Goal: Task Accomplishment & Management: Manage account settings

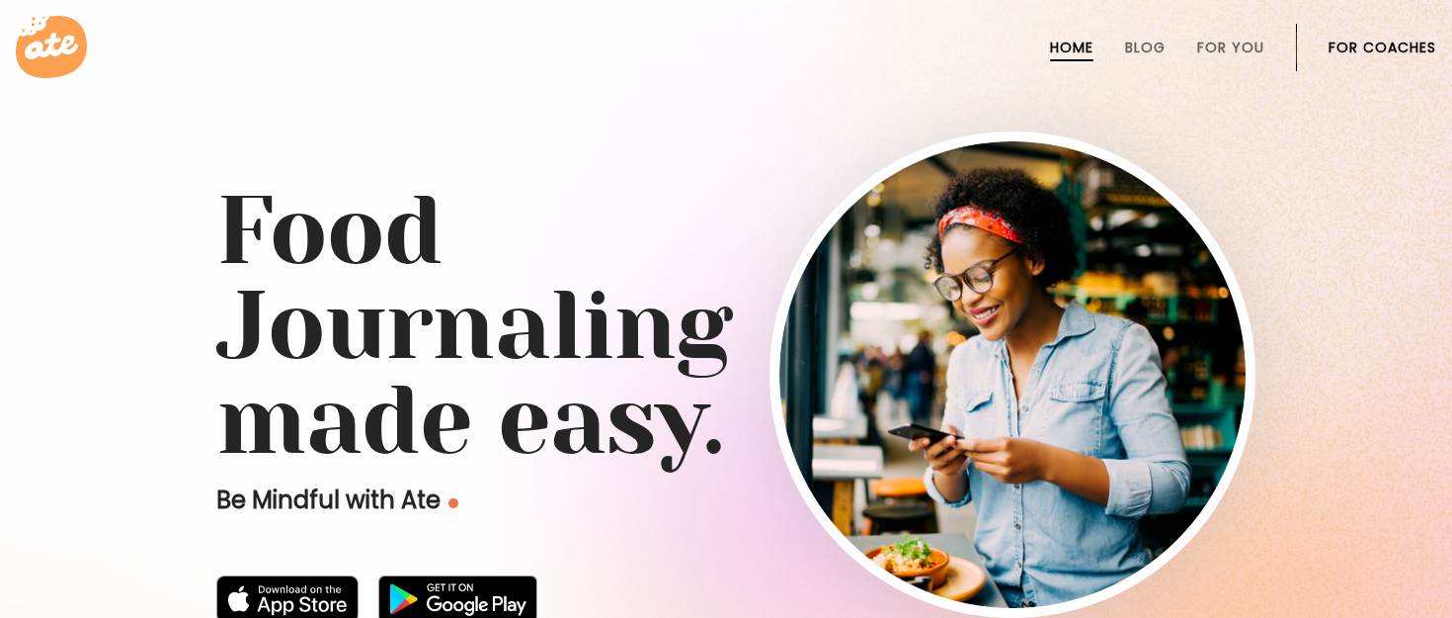
click at [1392, 40] on link "For Coaches" at bounding box center [1383, 48] width 108 height 16
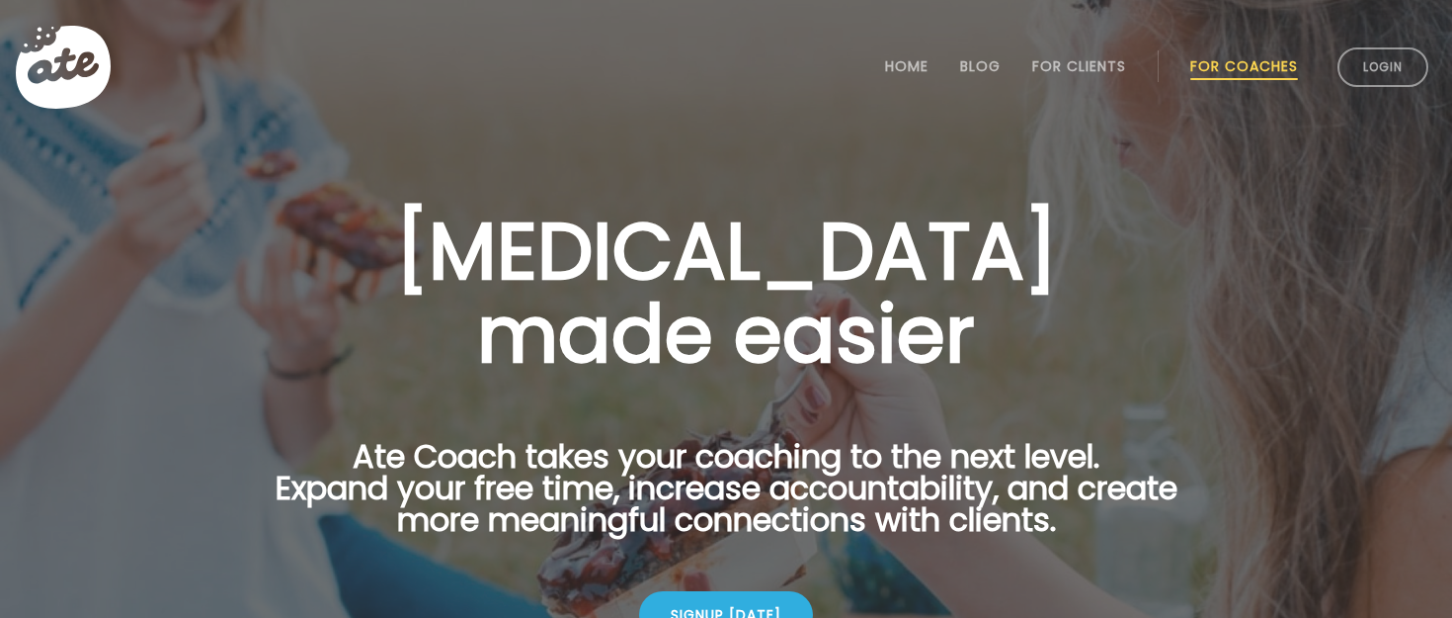
click at [1393, 41] on li "Login" at bounding box center [1383, 67] width 107 height 87
click at [1389, 69] on link "Login" at bounding box center [1383, 67] width 91 height 40
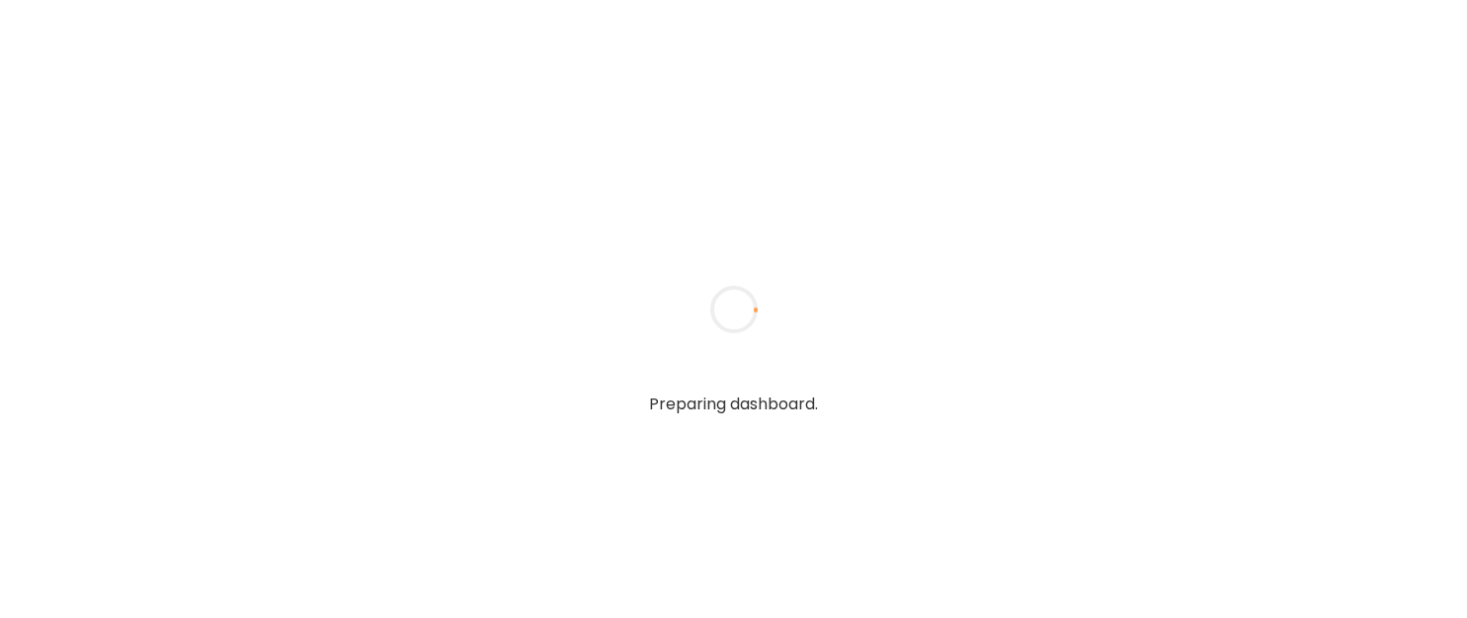
type input "**********"
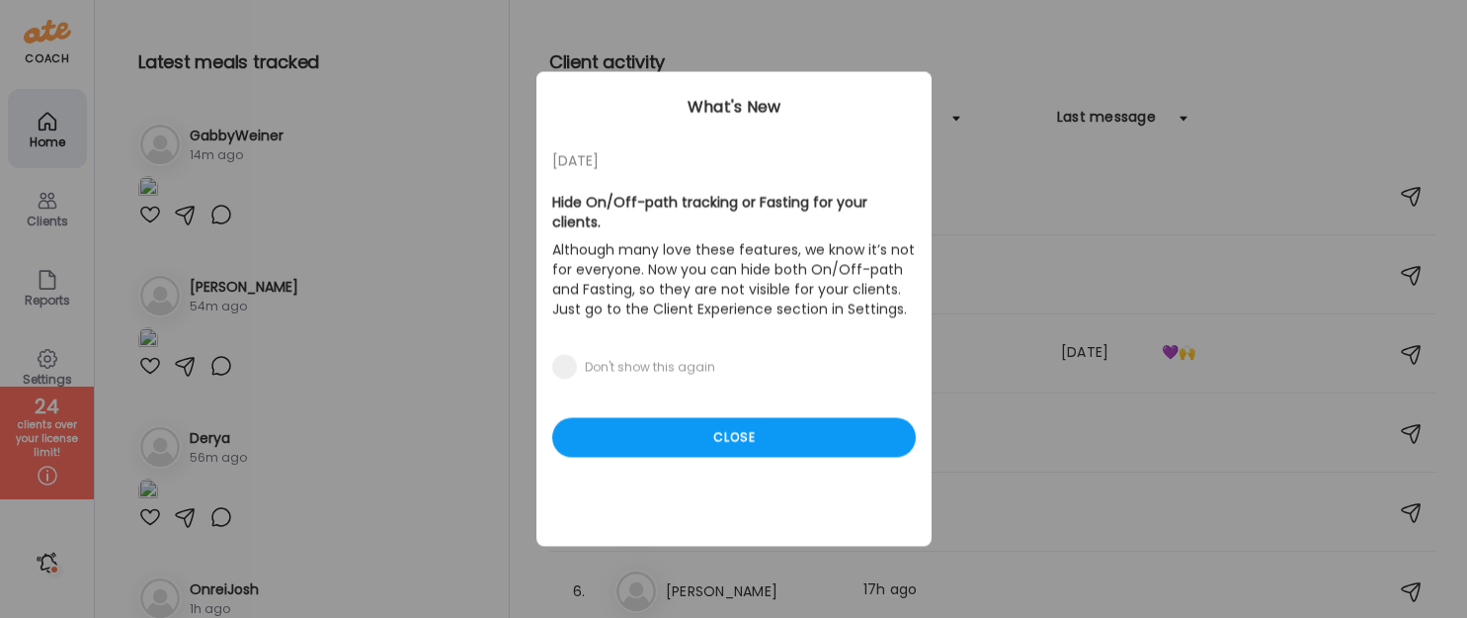
click at [778, 440] on div "[DATE] Hide On/Off-path tracking or Fasting for your clients. Although many lov…" at bounding box center [734, 309] width 395 height 474
click at [771, 425] on div "Close" at bounding box center [734, 438] width 364 height 40
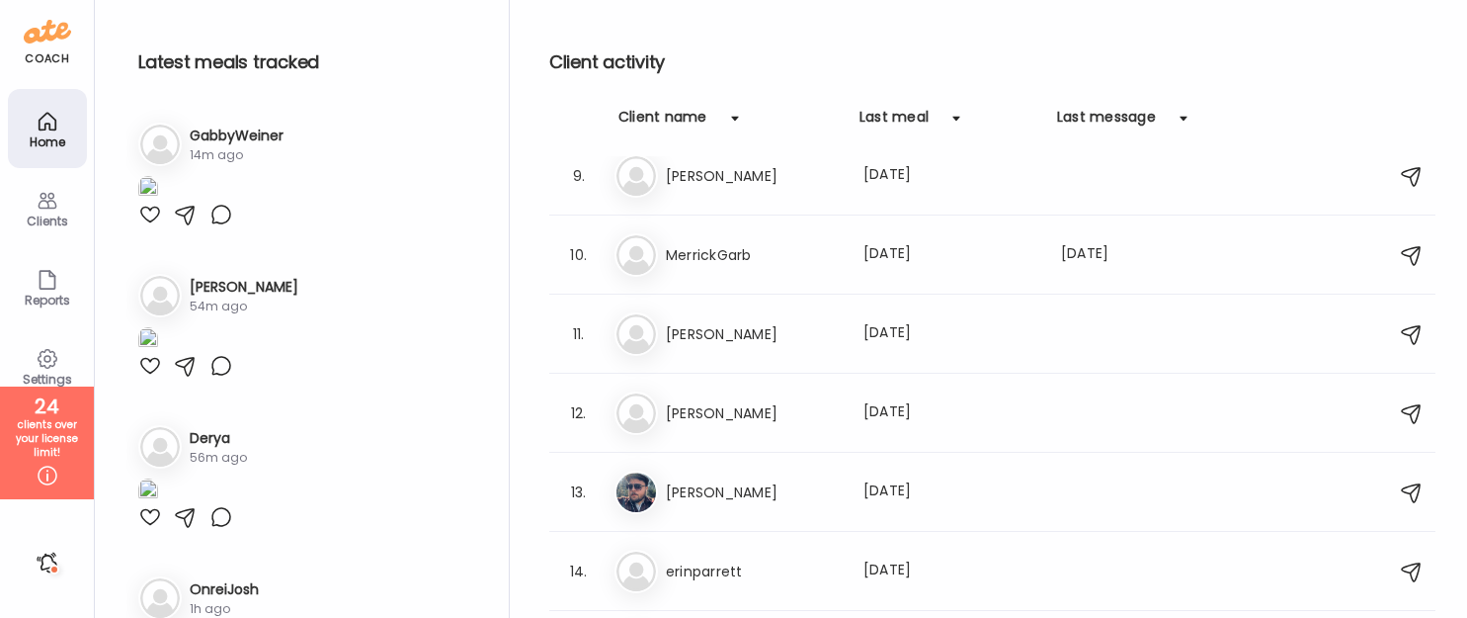
scroll to position [743, 0]
